Goal: Transaction & Acquisition: Purchase product/service

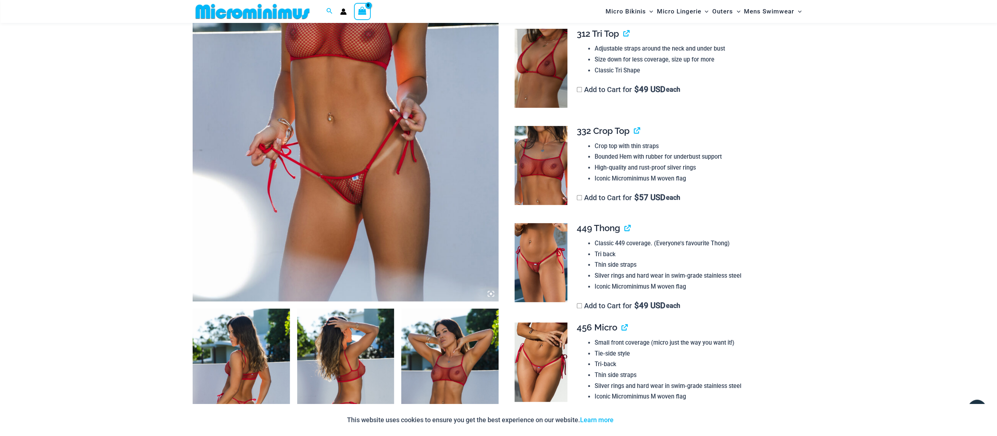
scroll to position [235, 0]
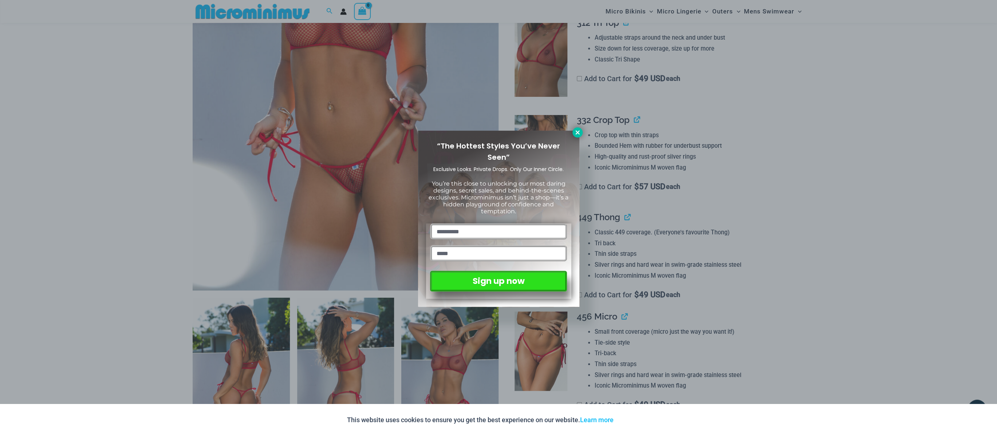
click at [578, 132] on icon at bounding box center [578, 132] width 4 height 4
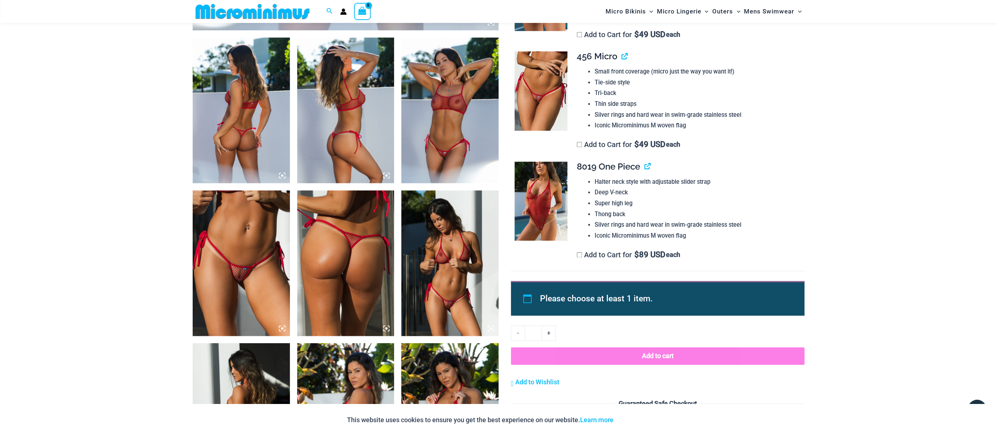
scroll to position [496, 0]
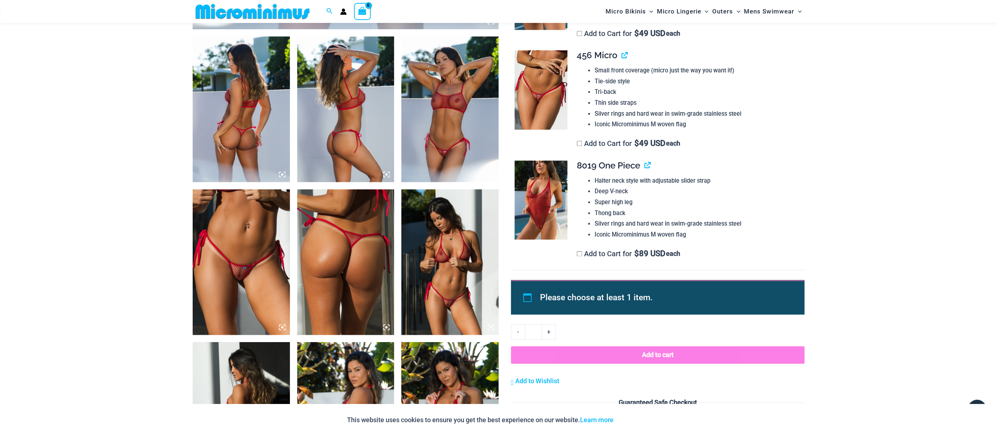
click at [239, 81] on img at bounding box center [241, 109] width 97 height 146
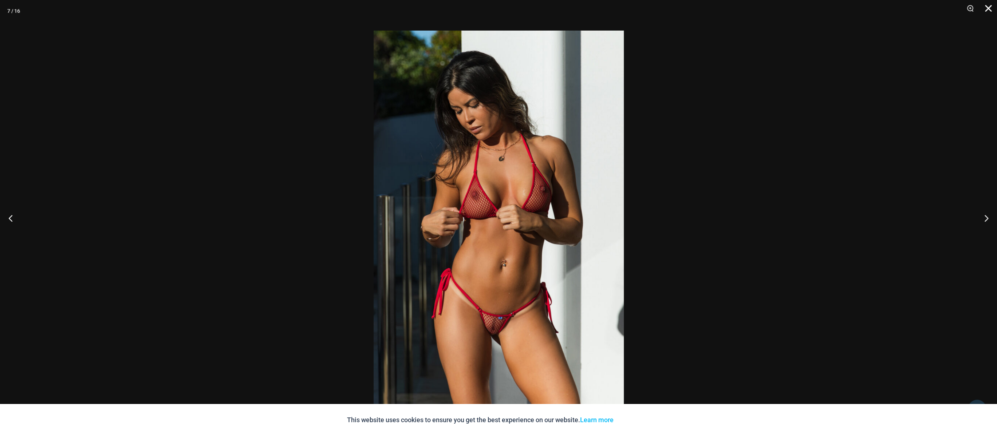
click at [988, 7] on button "Close" at bounding box center [986, 11] width 18 height 22
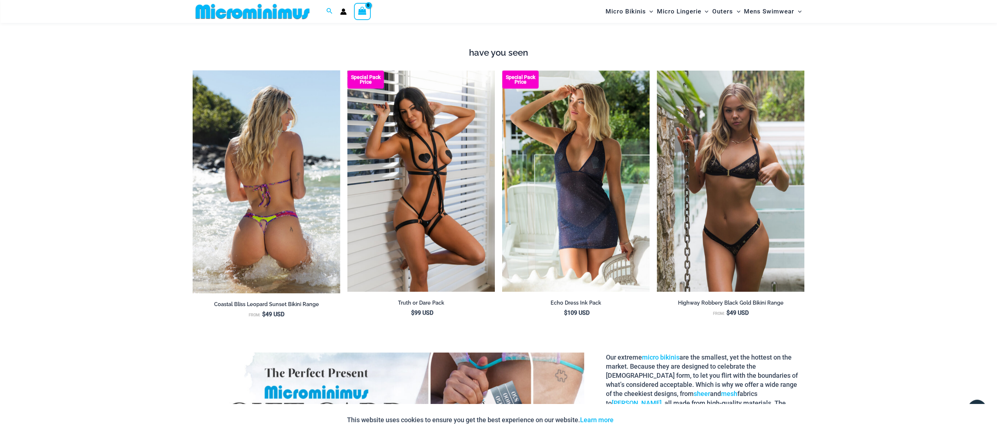
scroll to position [1113, 0]
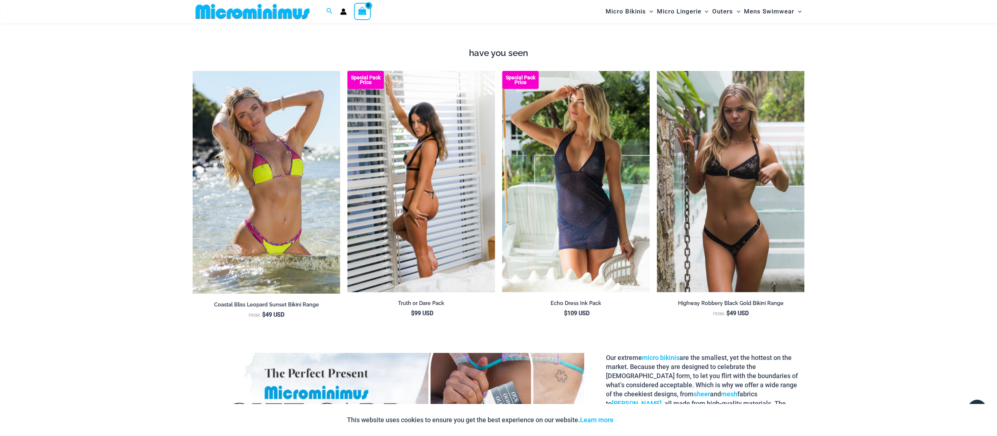
click at [425, 196] on img at bounding box center [422, 181] width 148 height 221
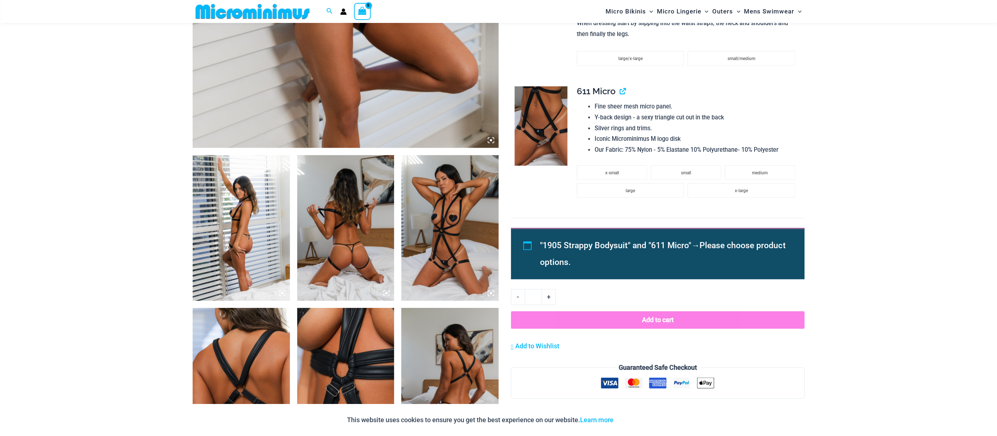
scroll to position [378, 0]
click at [224, 213] on img at bounding box center [241, 228] width 97 height 146
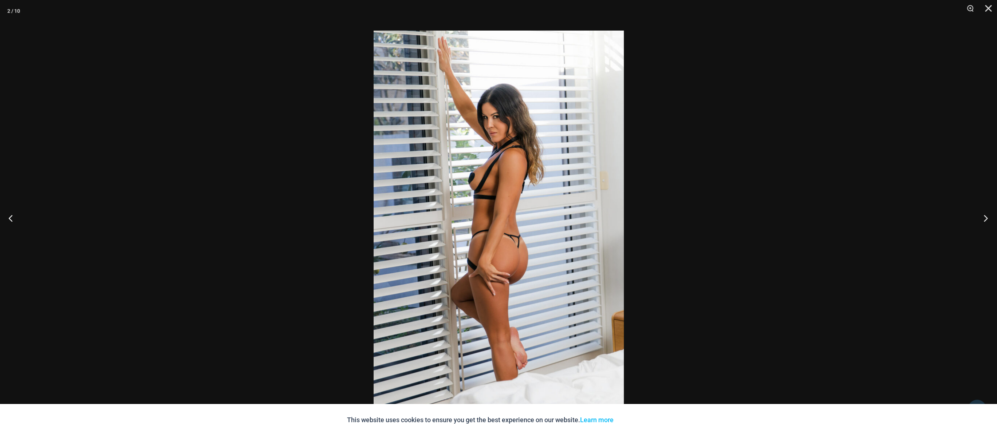
click at [986, 219] on button "Next" at bounding box center [983, 218] width 27 height 36
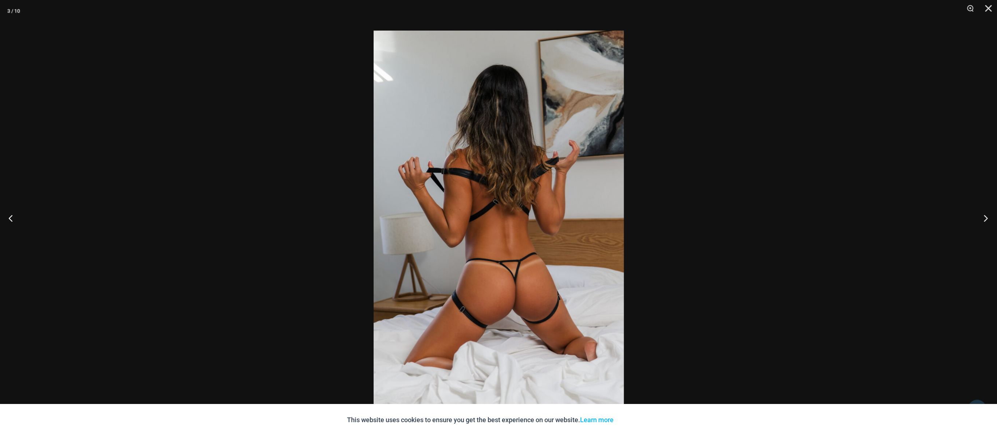
click at [986, 219] on button "Next" at bounding box center [983, 218] width 27 height 36
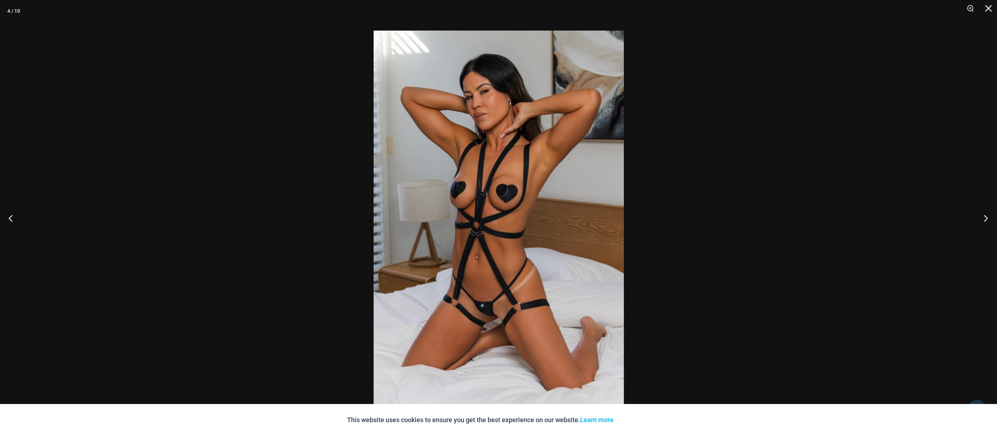
click at [986, 219] on button "Next" at bounding box center [983, 218] width 27 height 36
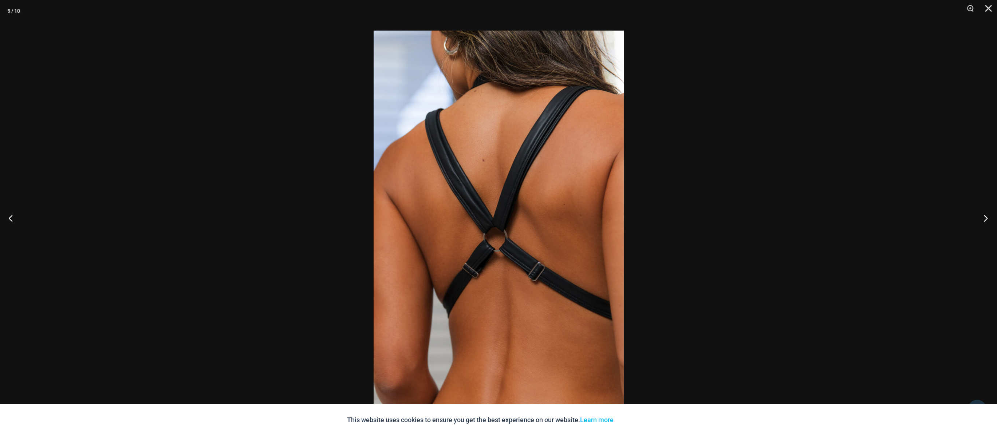
click at [986, 219] on button "Next" at bounding box center [983, 218] width 27 height 36
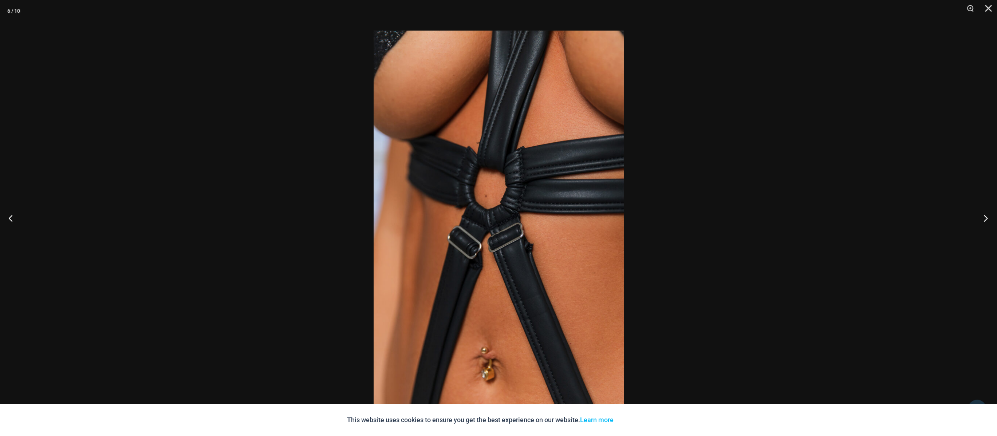
click at [986, 219] on button "Next" at bounding box center [983, 218] width 27 height 36
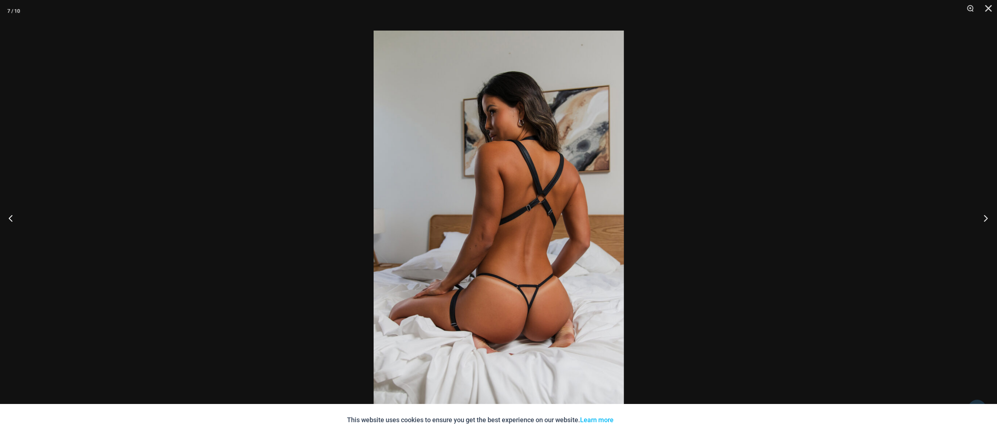
click at [986, 219] on button "Next" at bounding box center [983, 218] width 27 height 36
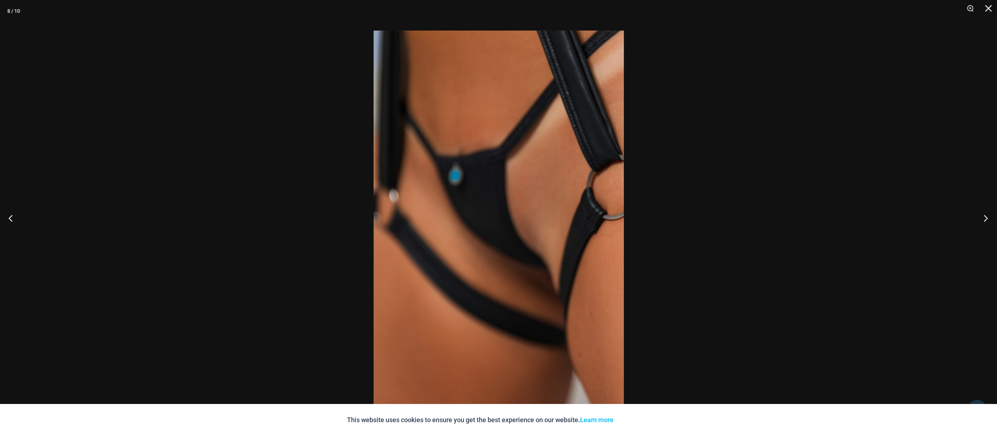
click at [986, 219] on button "Next" at bounding box center [983, 218] width 27 height 36
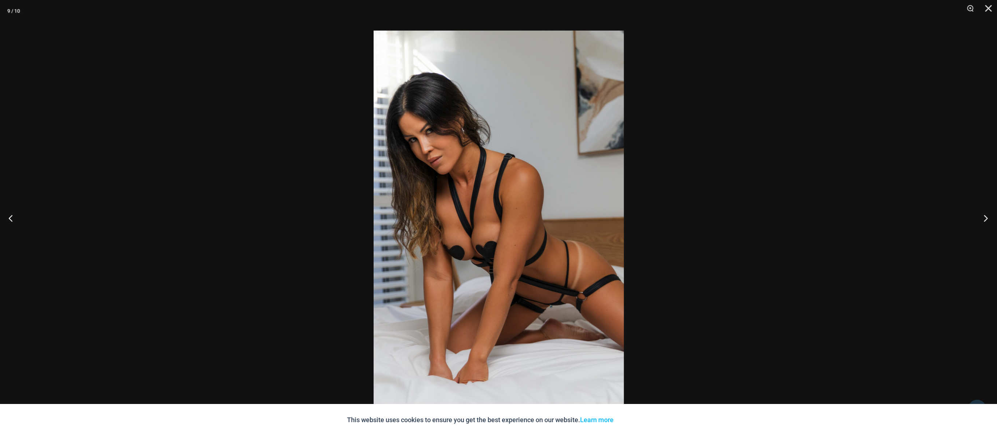
click at [986, 219] on button "Next" at bounding box center [983, 218] width 27 height 36
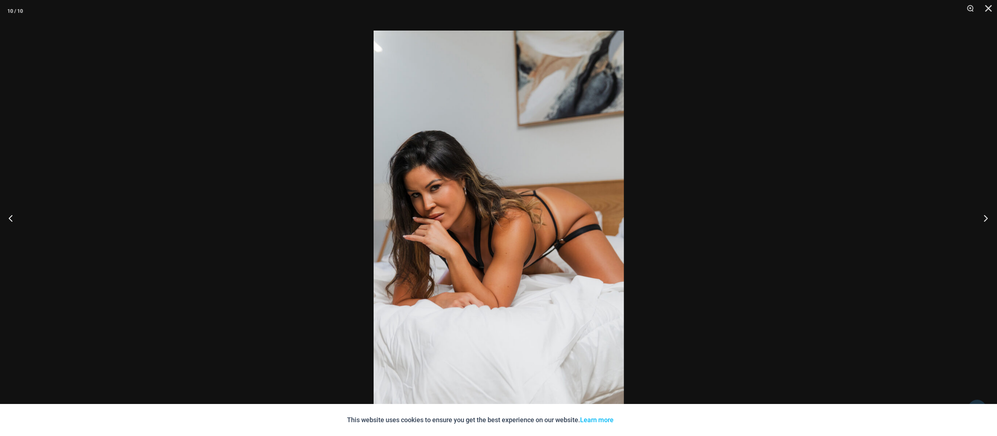
click at [986, 219] on button "Next" at bounding box center [983, 218] width 27 height 36
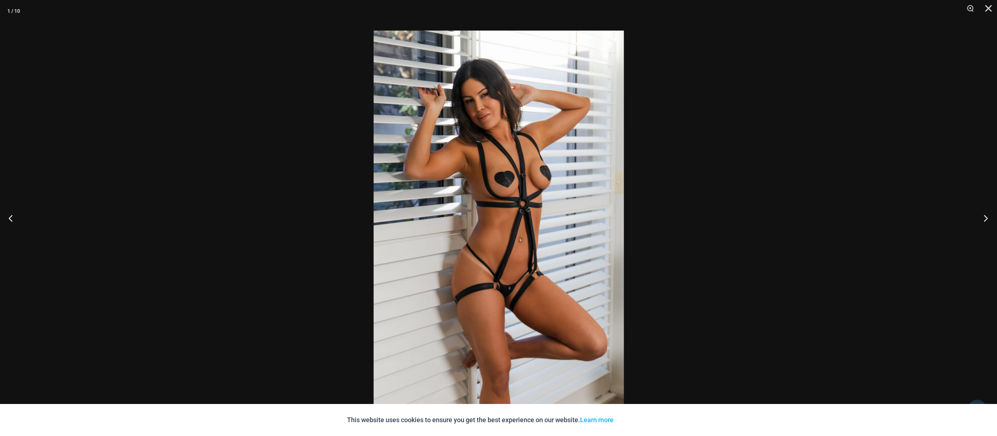
click at [986, 219] on button "Next" at bounding box center [983, 218] width 27 height 36
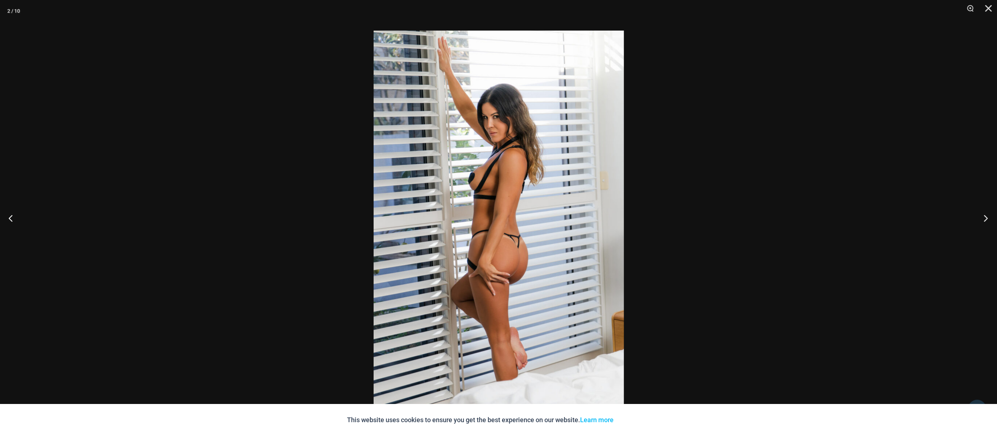
click at [986, 219] on button "Next" at bounding box center [983, 218] width 27 height 36
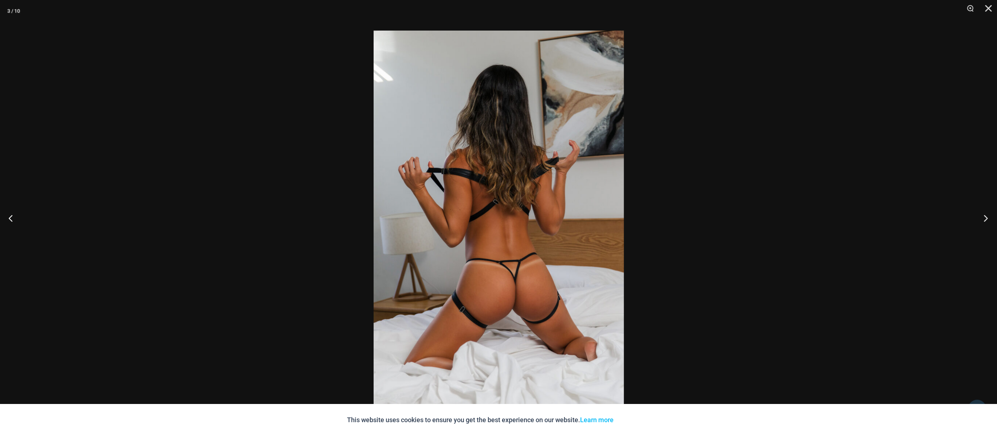
click at [986, 219] on button "Next" at bounding box center [983, 218] width 27 height 36
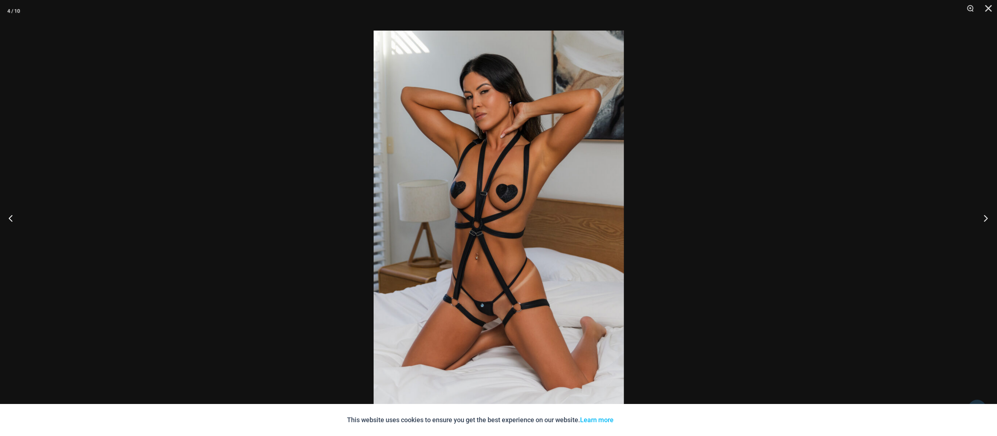
click at [986, 219] on button "Next" at bounding box center [983, 218] width 27 height 36
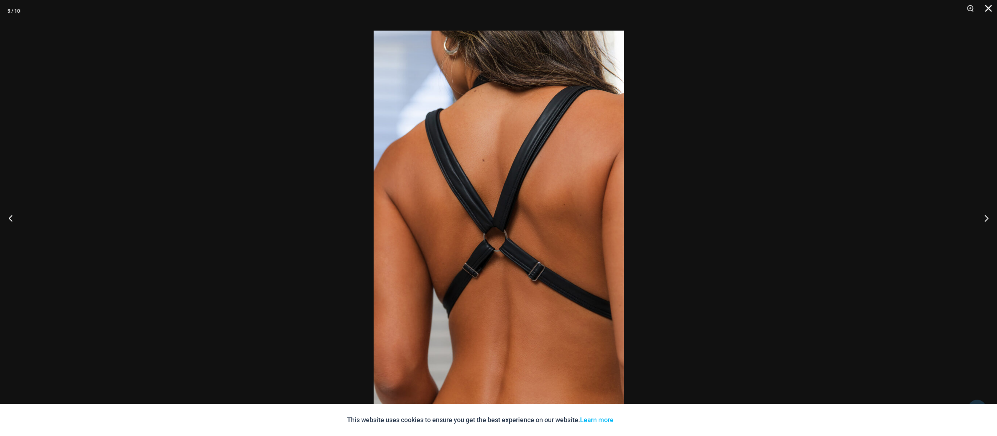
click at [988, 8] on button "Close" at bounding box center [986, 11] width 18 height 22
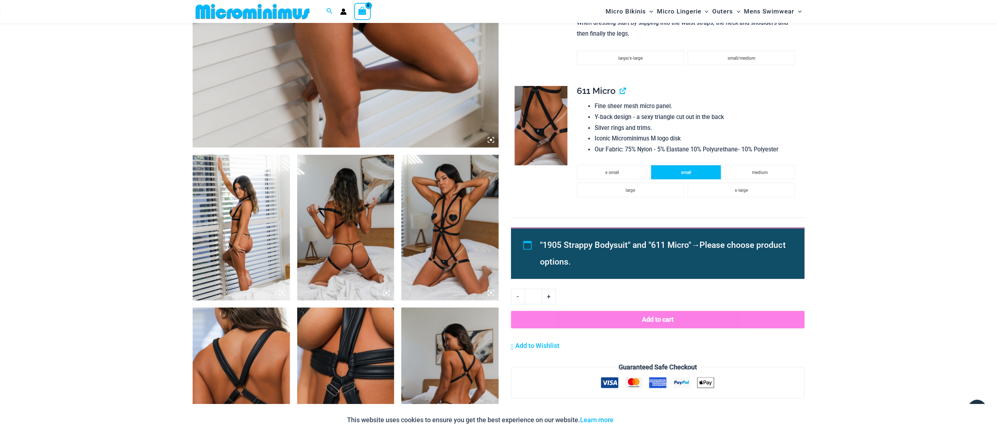
click at [693, 174] on li "small" at bounding box center [686, 172] width 70 height 15
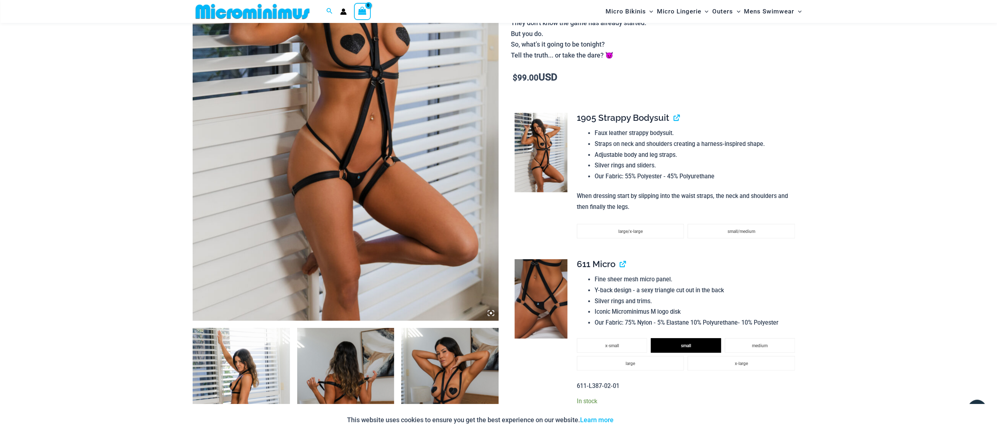
scroll to position [205, 0]
drag, startPoint x: 582, startPoint y: 118, endPoint x: 670, endPoint y: 117, distance: 88.2
click at [670, 117] on td "**********" at bounding box center [687, 179] width 235 height 146
copy span "1905 Strappy Bodysuit"
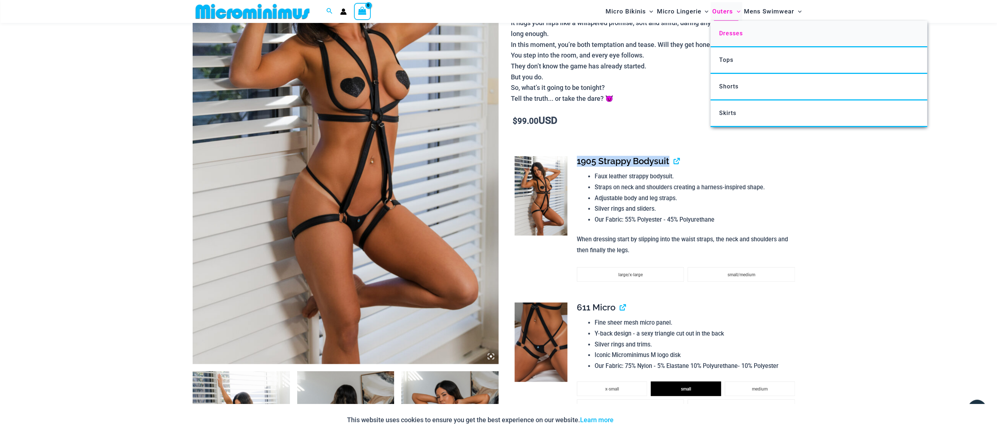
scroll to position [0, 0]
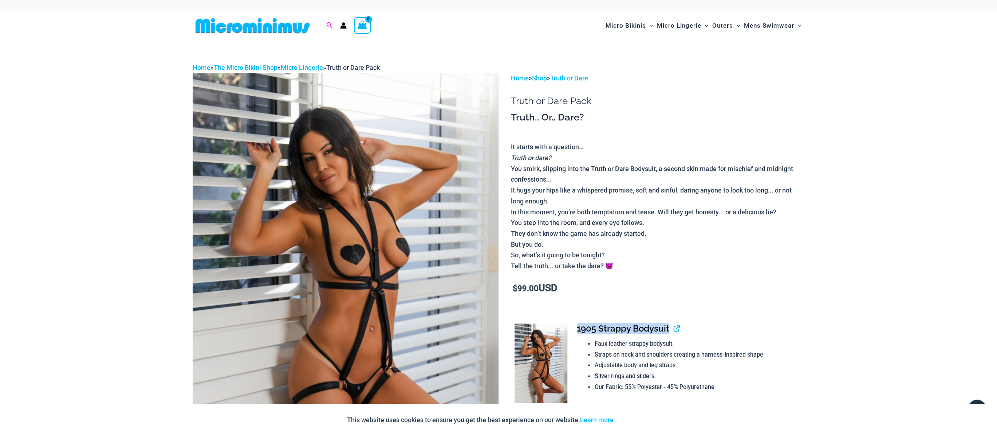
click at [330, 24] on icon "Search icon link" at bounding box center [329, 25] width 6 height 7
click at [351, 25] on input "Search for: Search" at bounding box center [376, 25] width 86 height 21
paste input "**********"
type input "**********"
click button "Search" at bounding box center [0, 0] width 0 height 0
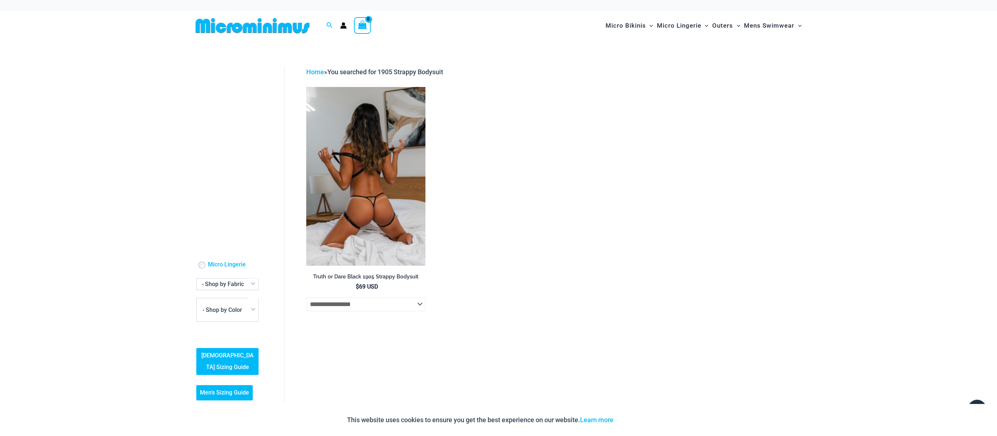
select select "******"
